Goal: Check status: Check status

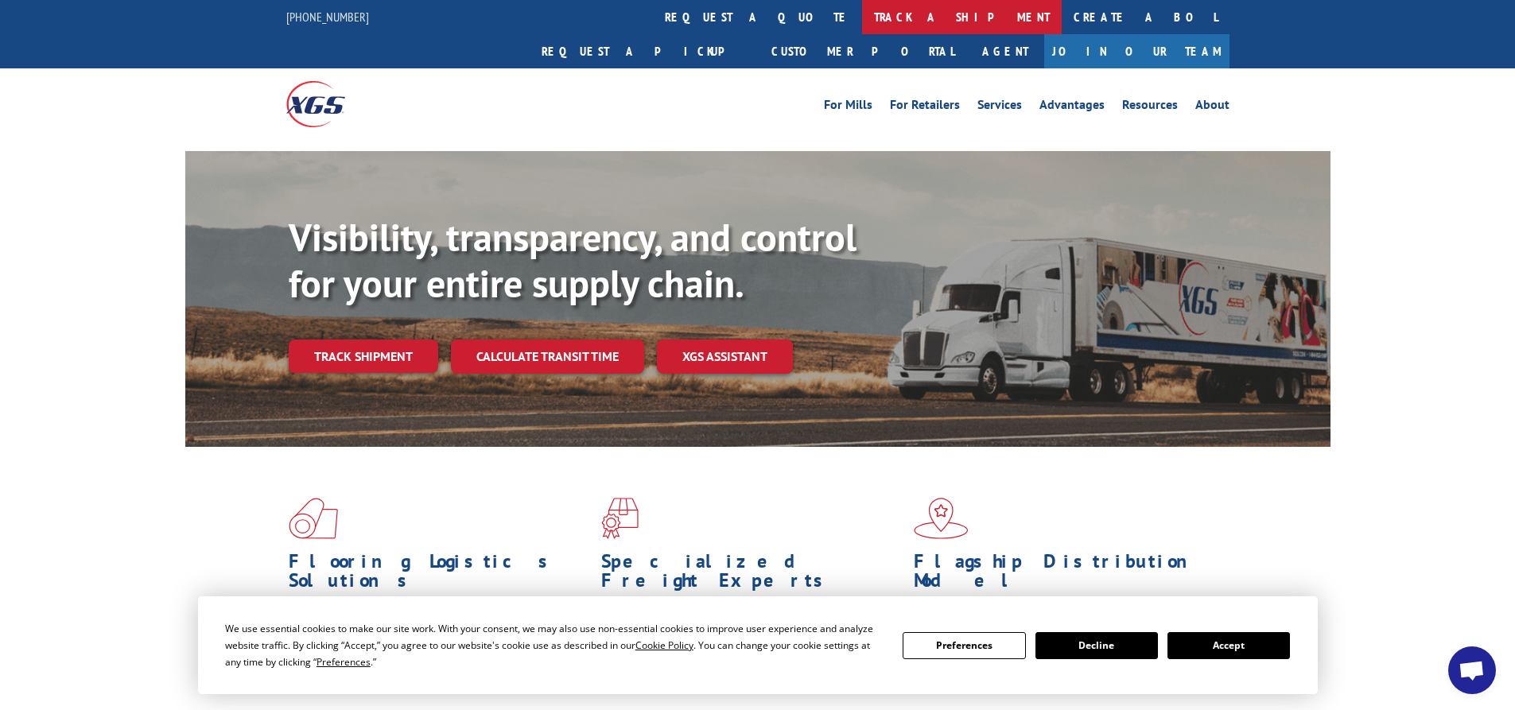
click at [862, 19] on link "track a shipment" at bounding box center [962, 17] width 200 height 34
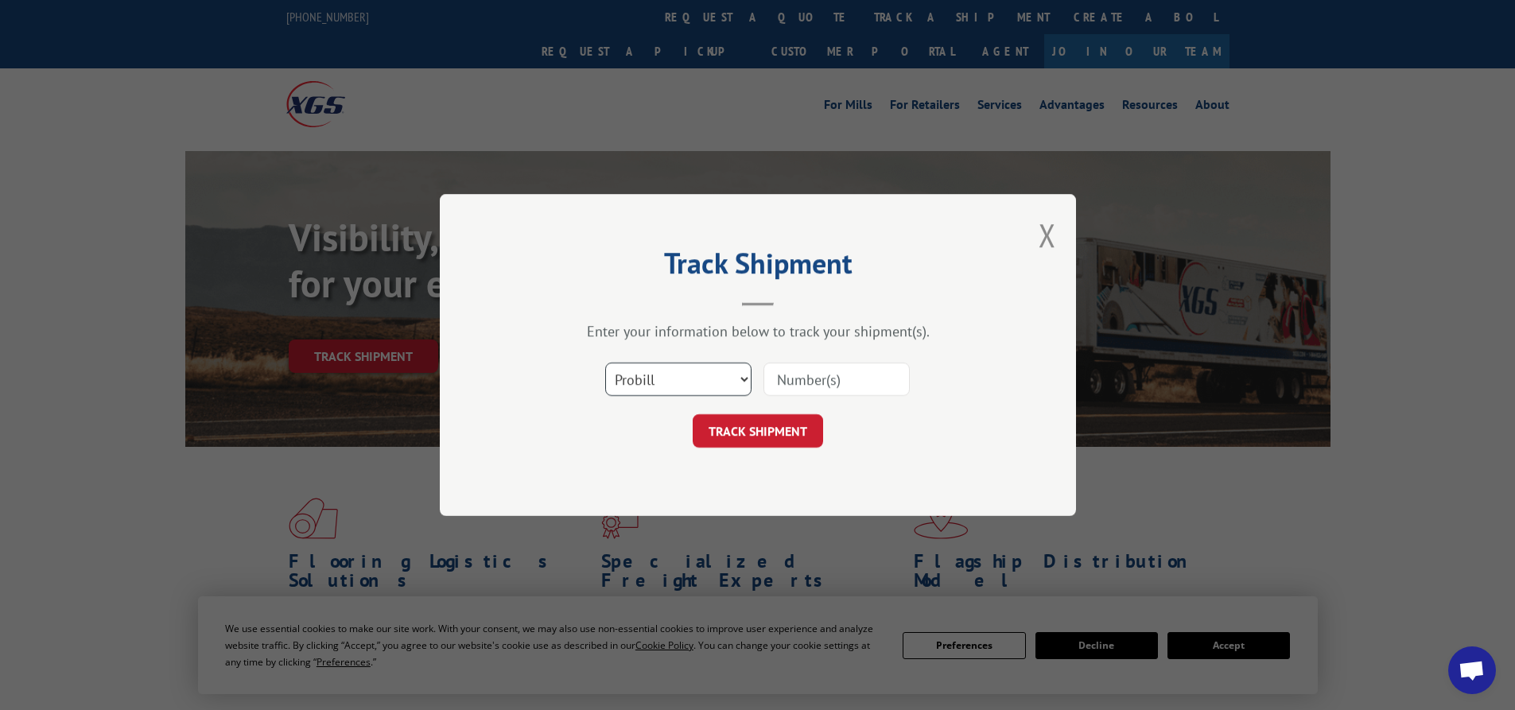
drag, startPoint x: 652, startPoint y: 383, endPoint x: 651, endPoint y: 395, distance: 11.3
click at [652, 384] on select "Select category... Probill BOL PO" at bounding box center [678, 379] width 146 height 33
select select "bol"
click at [605, 363] on select "Select category... Probill BOL PO" at bounding box center [678, 379] width 146 height 33
click at [842, 379] on input at bounding box center [837, 379] width 146 height 33
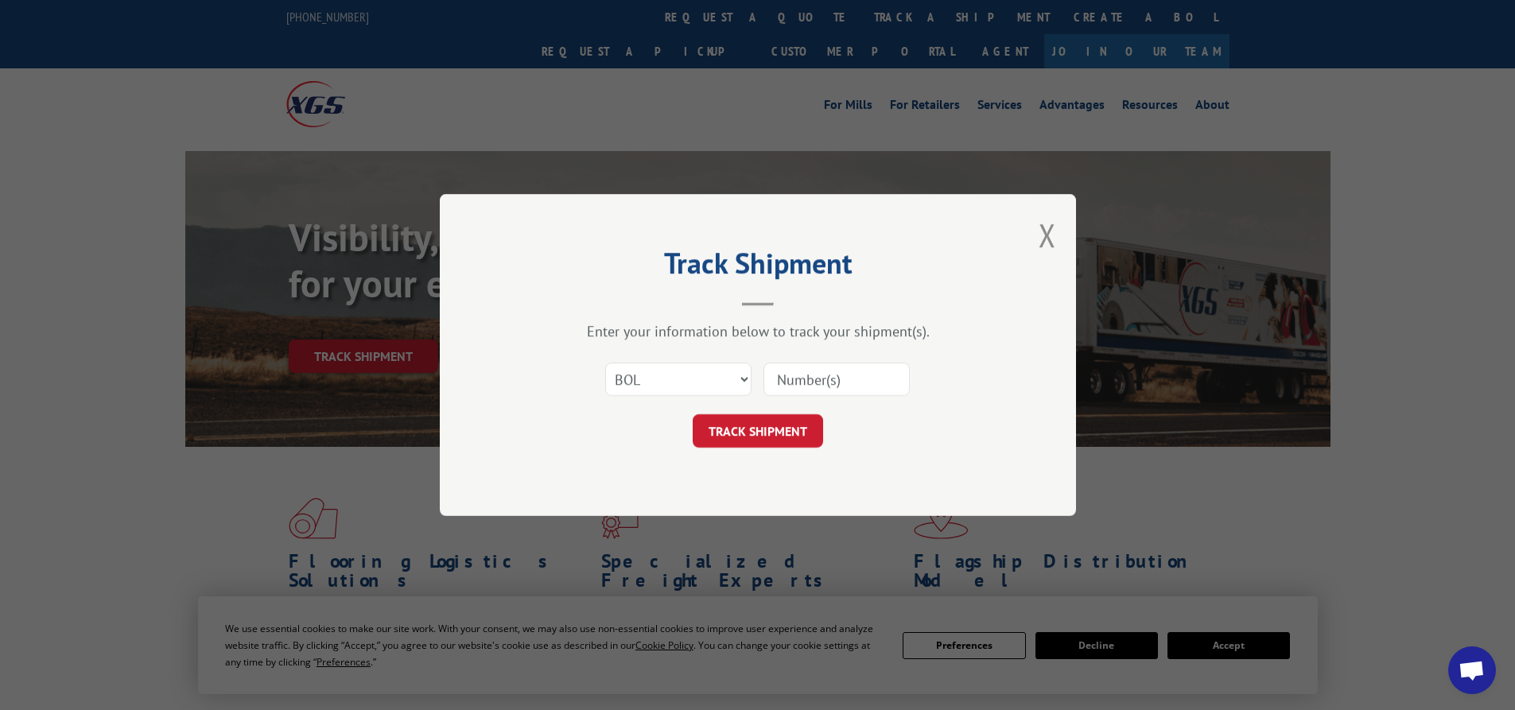
paste input "2855281"
type input "2855281"
click at [757, 444] on button "TRACK SHIPMENT" at bounding box center [758, 430] width 130 height 33
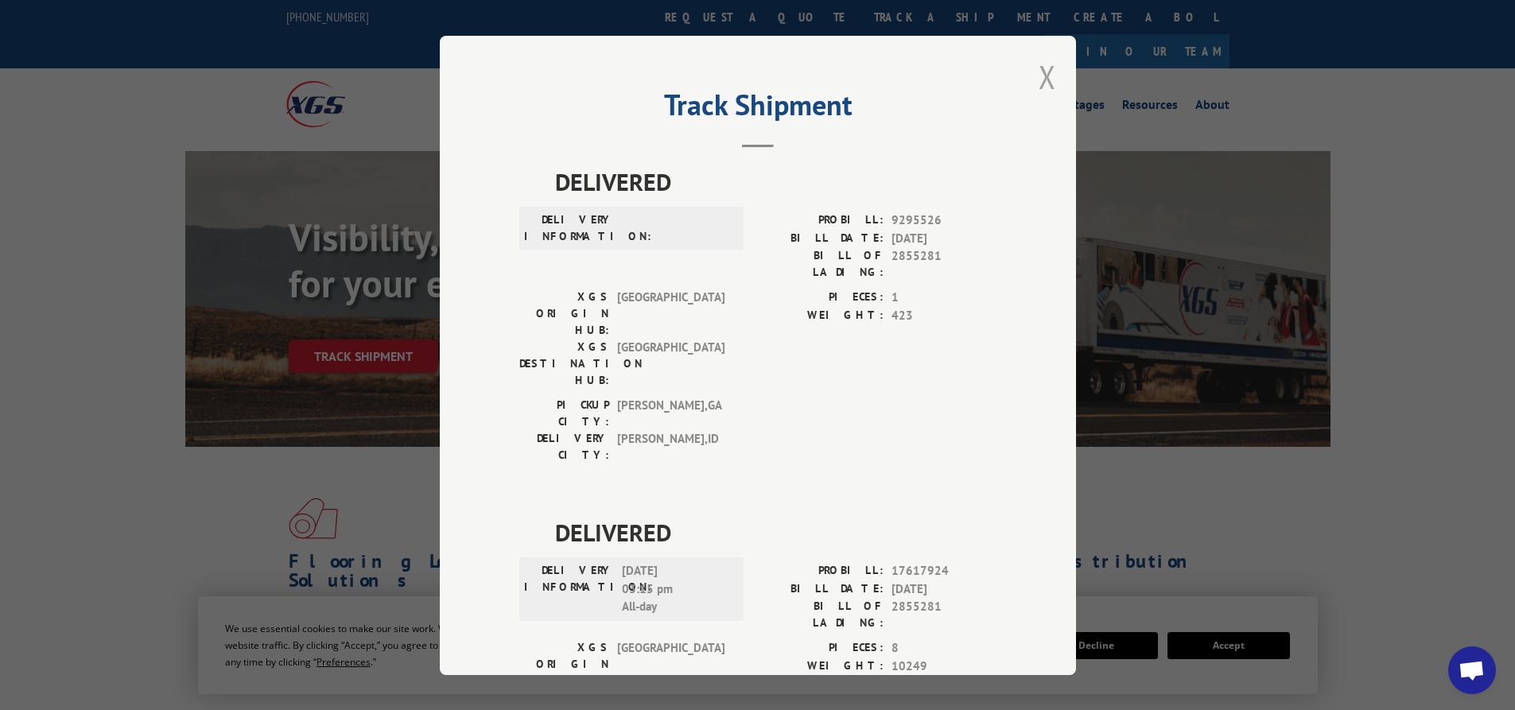
click at [1048, 75] on div "Track Shipment DELIVERED DELIVERY INFORMATION: PROBILL: 9295526 BILL DATE: [DAT…" at bounding box center [758, 356] width 636 height 640
click at [1046, 74] on button "Close modal" at bounding box center [1048, 77] width 18 height 42
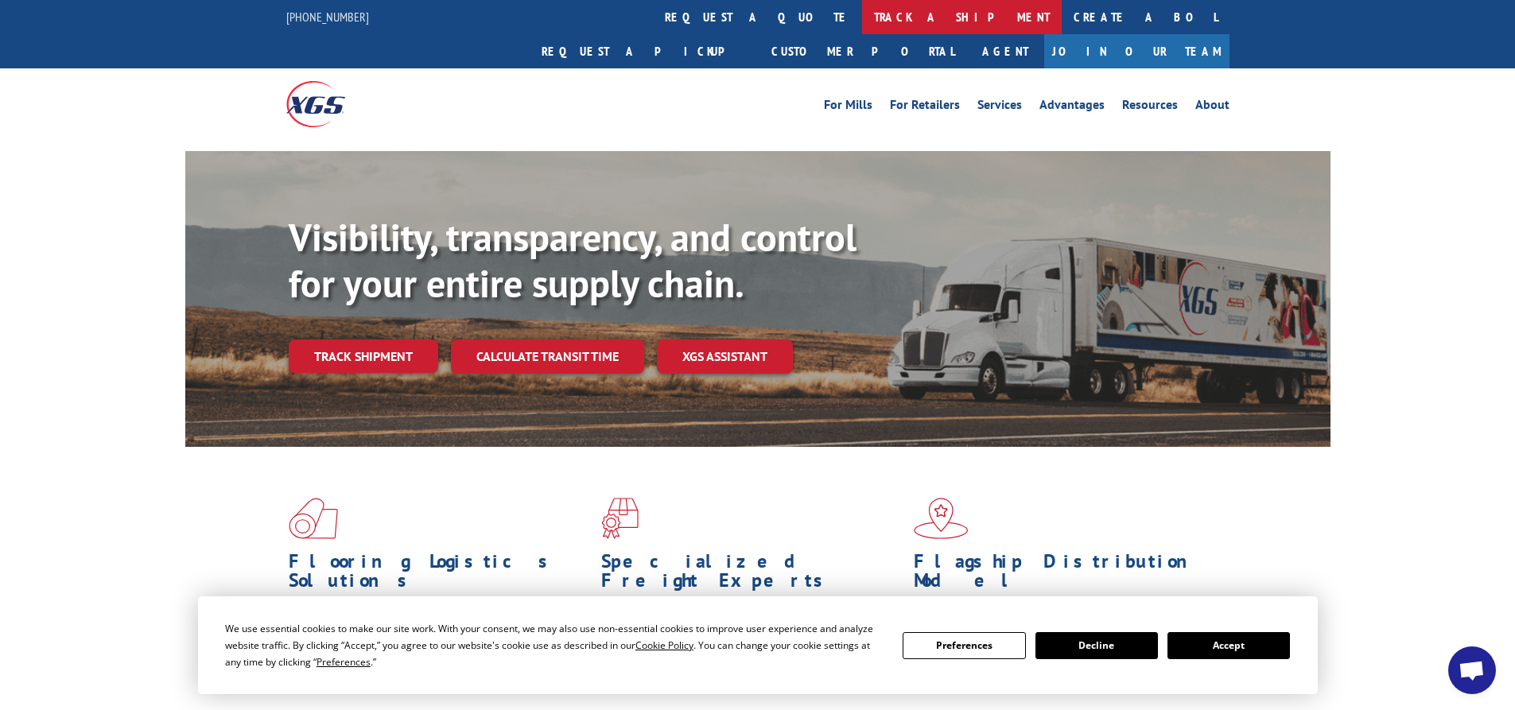
click at [862, 8] on link "track a shipment" at bounding box center [962, 17] width 200 height 34
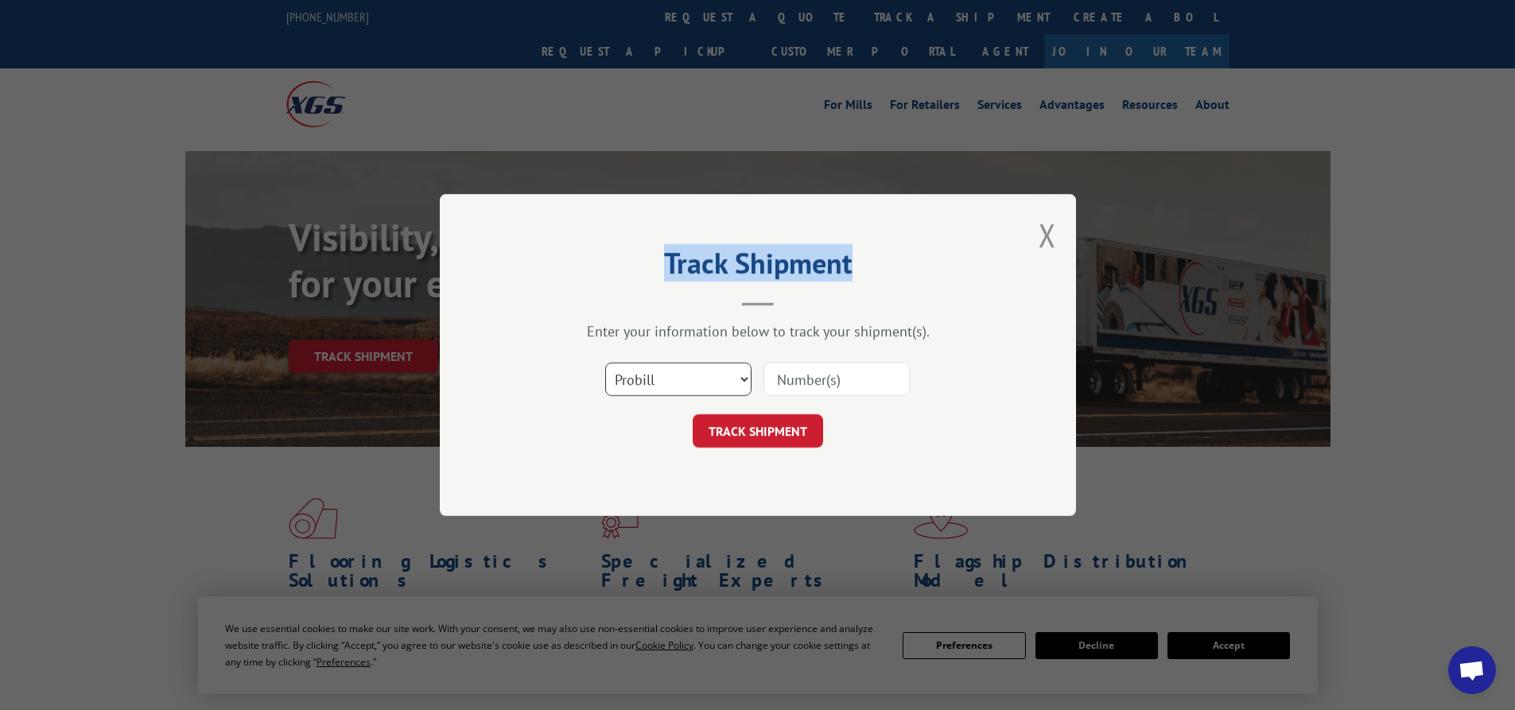
drag, startPoint x: 608, startPoint y: 365, endPoint x: 614, endPoint y: 374, distance: 10.8
click at [608, 365] on select "Select category... Probill BOL PO" at bounding box center [678, 379] width 146 height 33
select select "bol"
click at [605, 363] on select "Select category... Probill BOL PO" at bounding box center [678, 379] width 146 height 33
drag, startPoint x: 823, startPoint y: 385, endPoint x: 831, endPoint y: 383, distance: 8.1
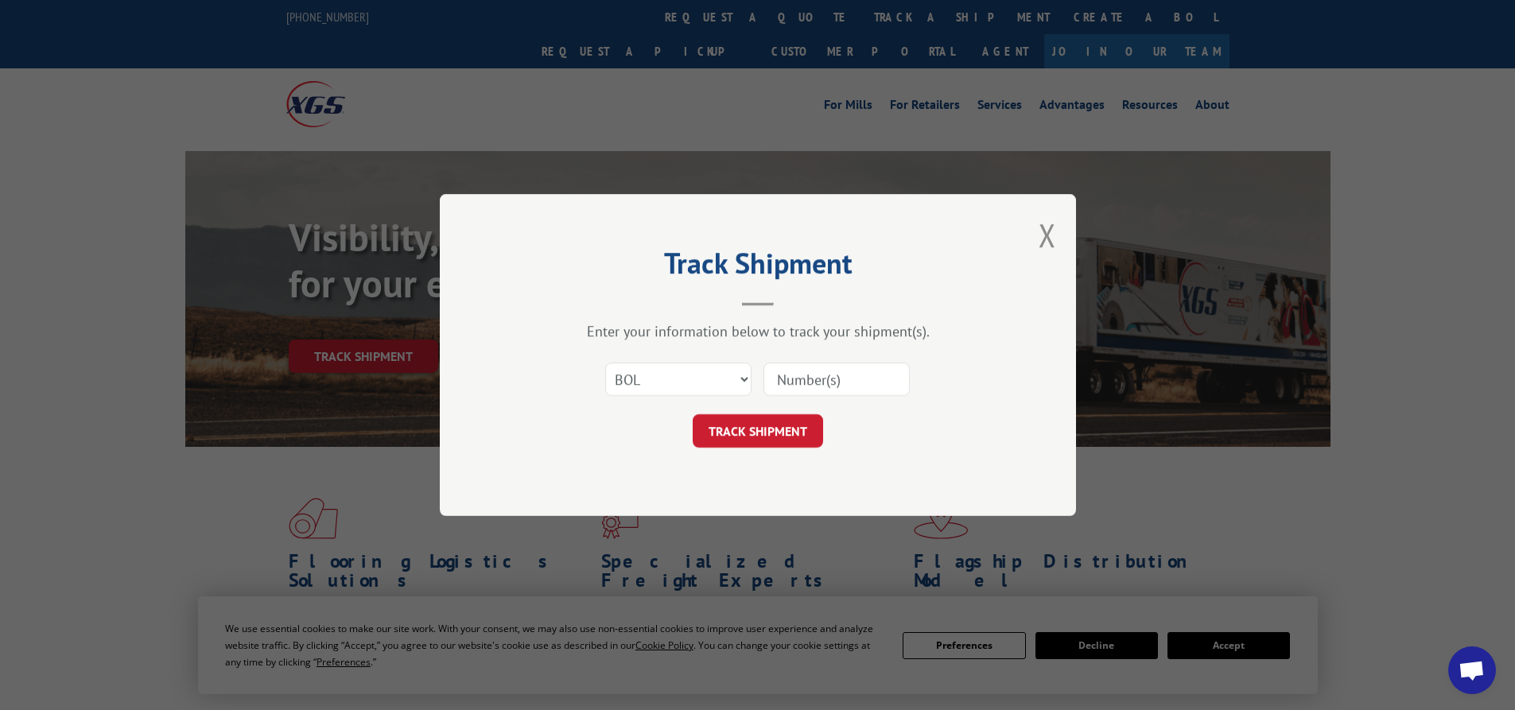
click at [823, 385] on input at bounding box center [837, 379] width 146 height 33
paste input "2874860"
type input "2874860"
click button "TRACK SHIPMENT" at bounding box center [758, 430] width 130 height 33
